Goal: Find specific page/section: Find specific page/section

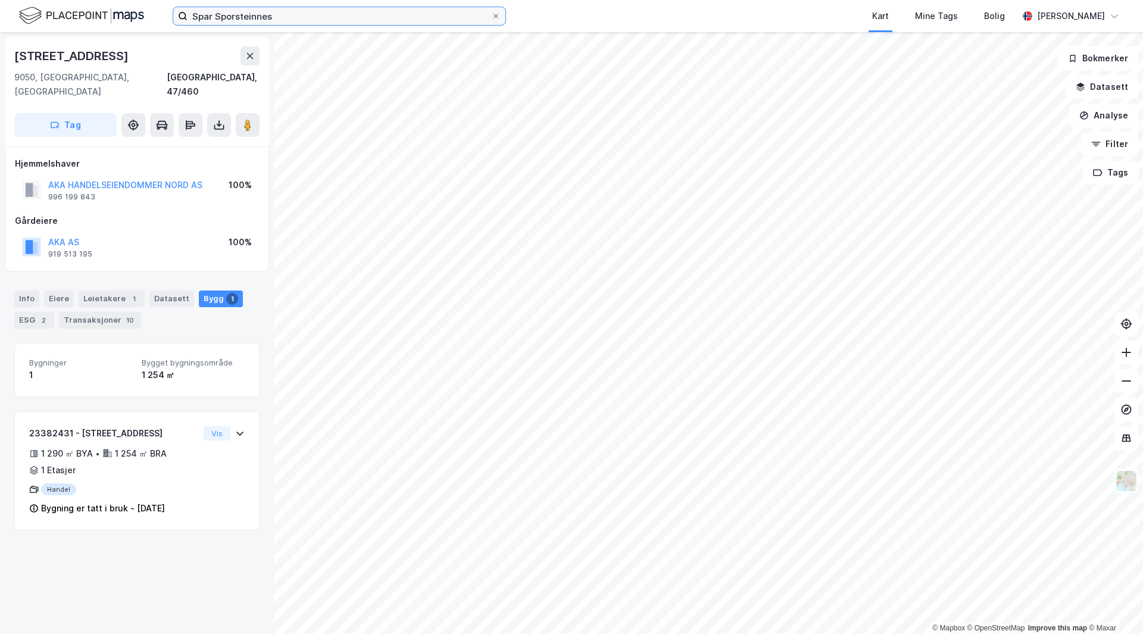
click at [335, 20] on input "Spar Sporsteinnes" at bounding box center [340, 16] width 304 height 18
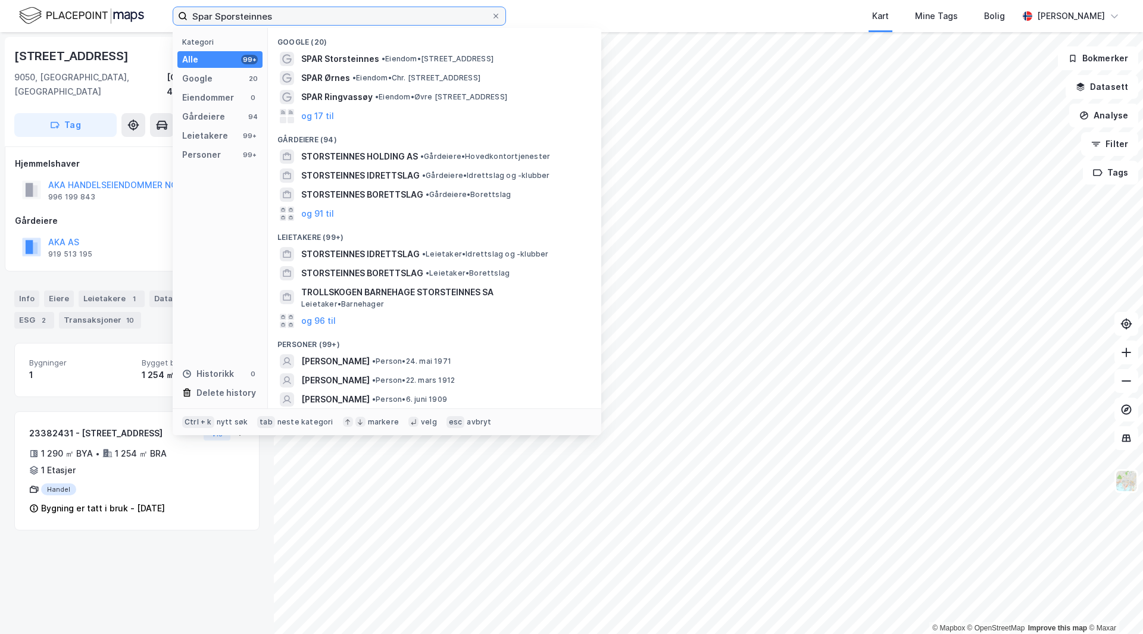
click at [335, 20] on input "Spar Sporsteinnes" at bounding box center [340, 16] width 304 height 18
paste input "[STREET_ADDRESS]"
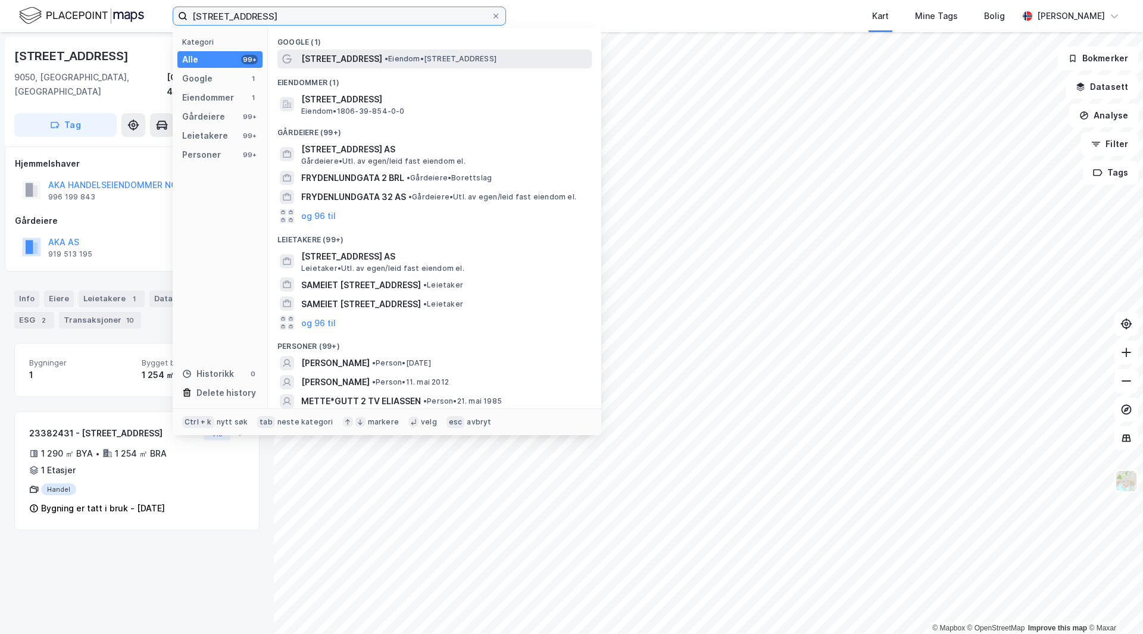
type input "[STREET_ADDRESS]"
click at [363, 56] on span "[STREET_ADDRESS]" at bounding box center [341, 59] width 81 height 14
